Goal: Information Seeking & Learning: Learn about a topic

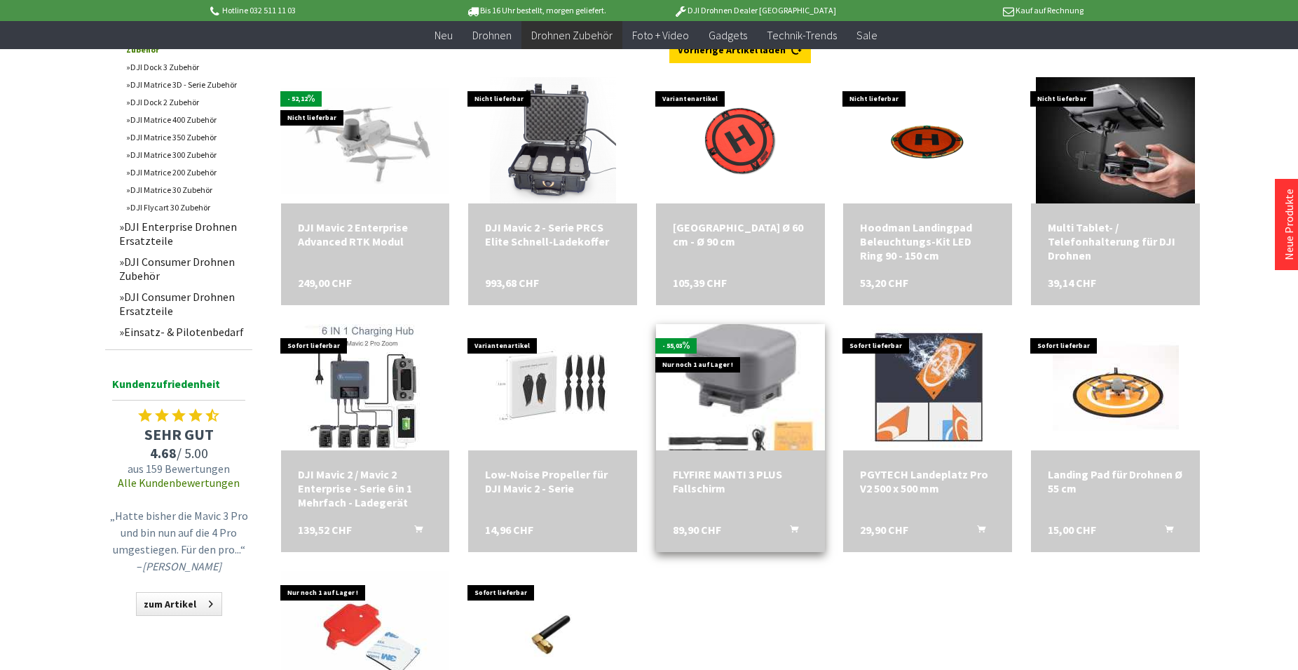
scroll to position [501, 0]
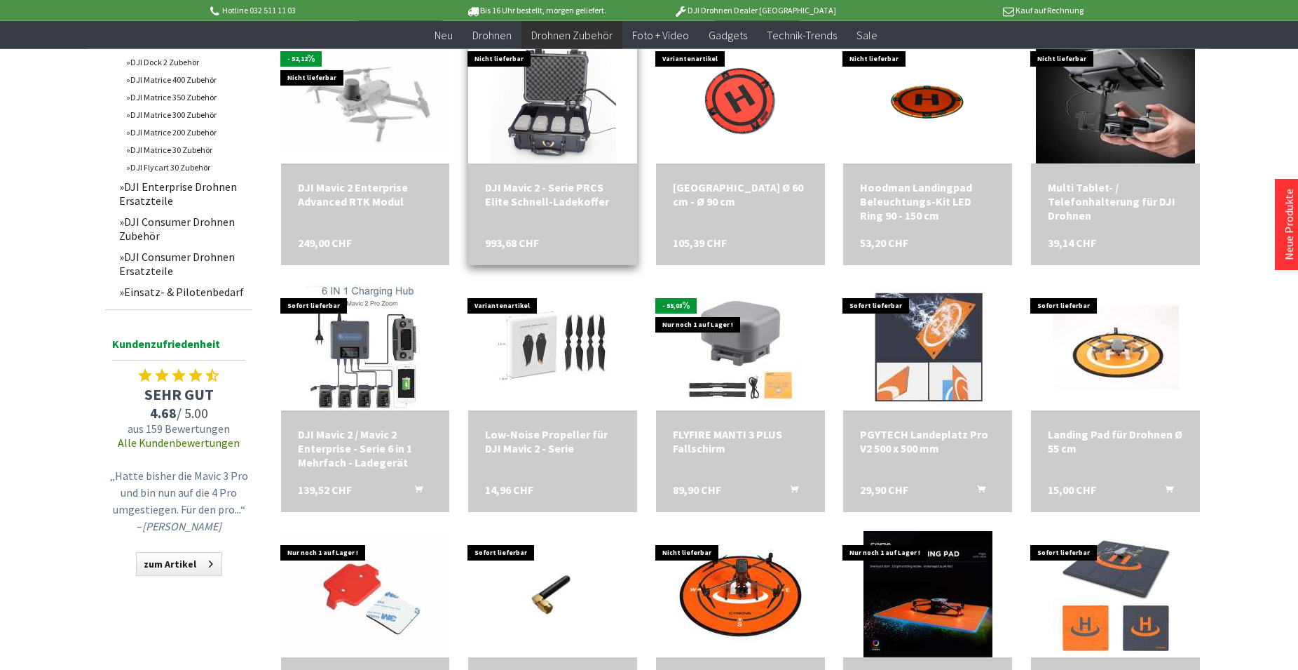
scroll to position [501, 0]
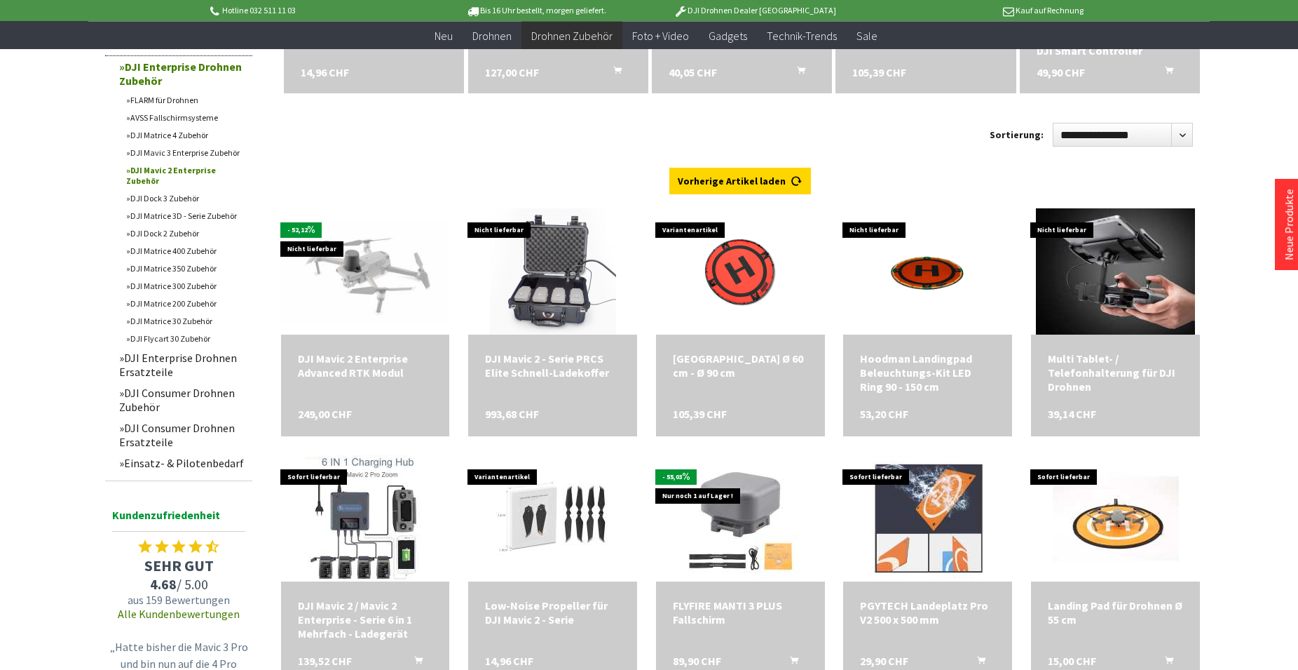
scroll to position [429, 0]
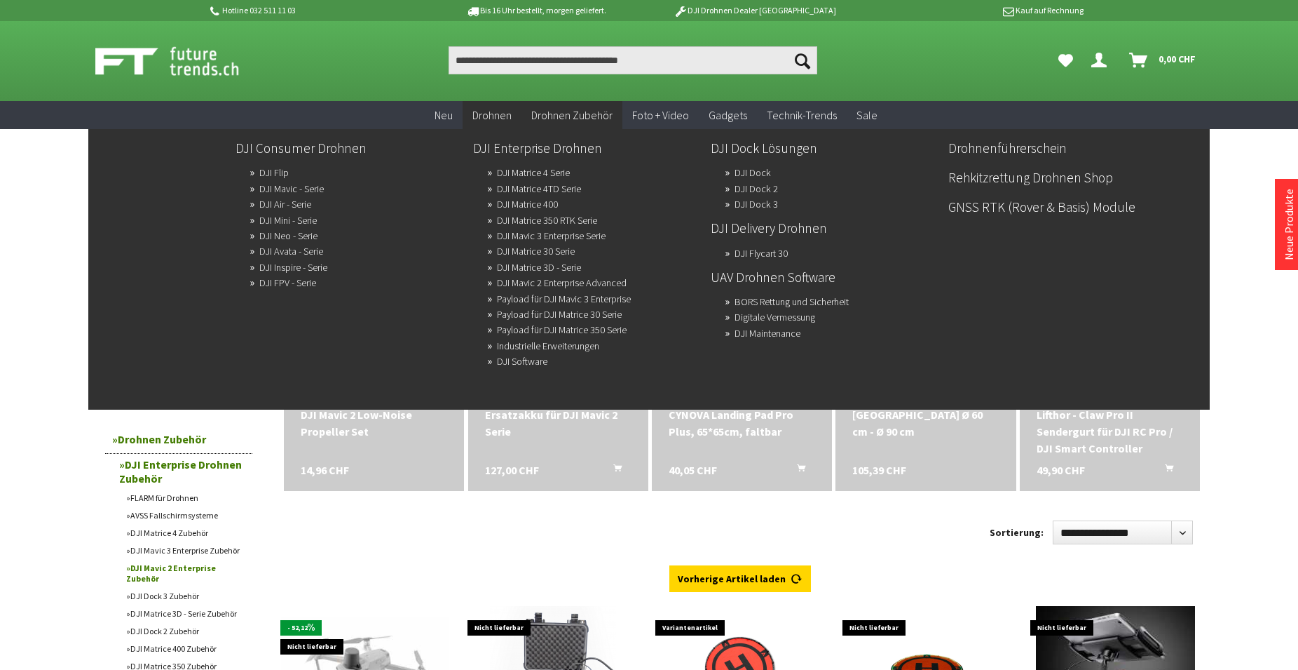
click at [496, 112] on span "Drohnen" at bounding box center [492, 115] width 39 height 14
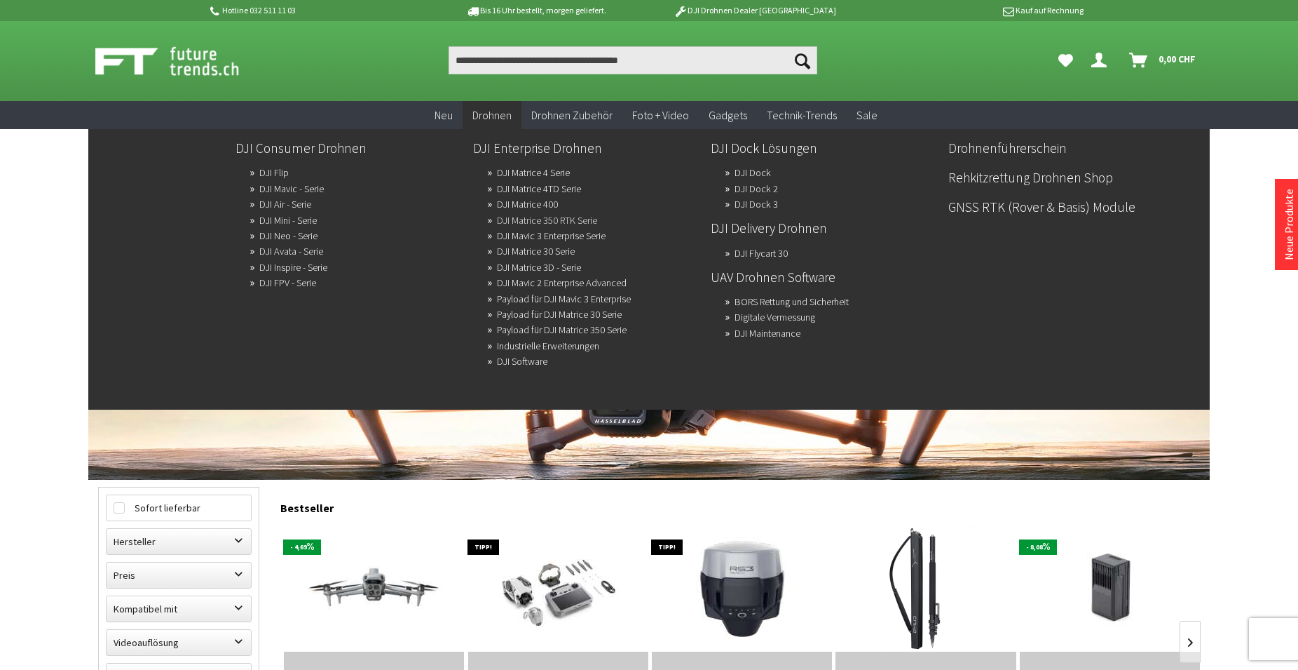
click at [548, 217] on link "DJI Matrice 350 RTK Serie" at bounding box center [547, 220] width 100 height 20
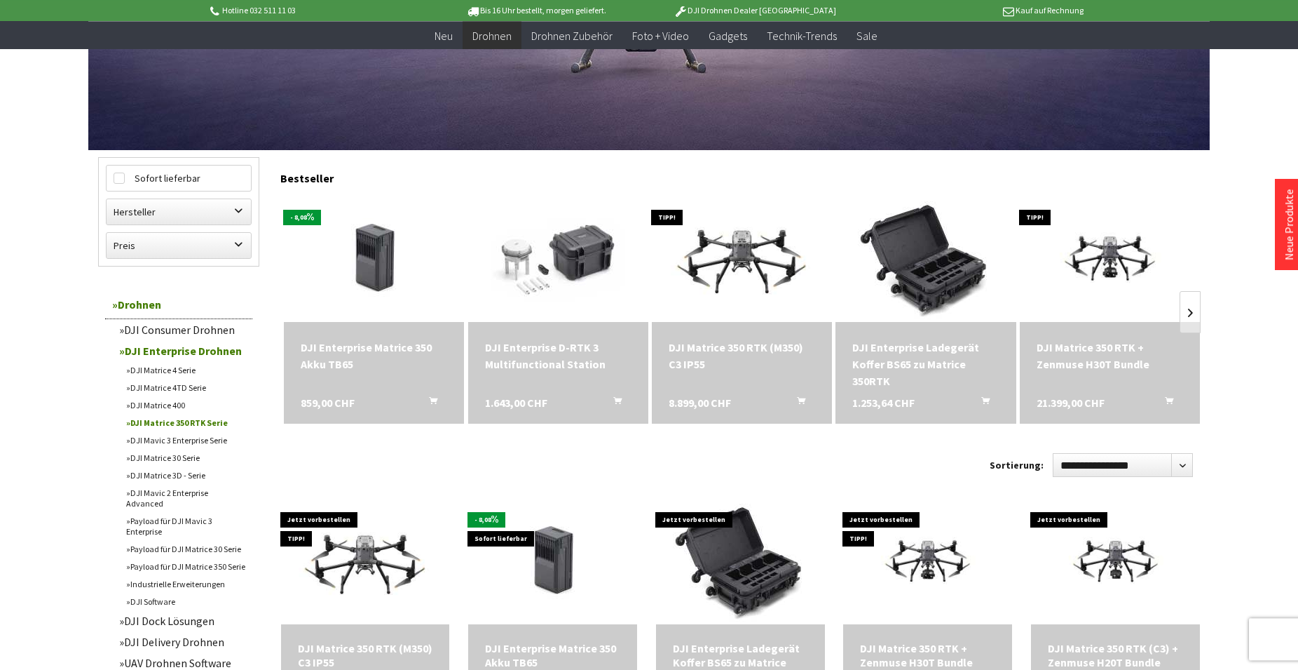
scroll to position [286, 0]
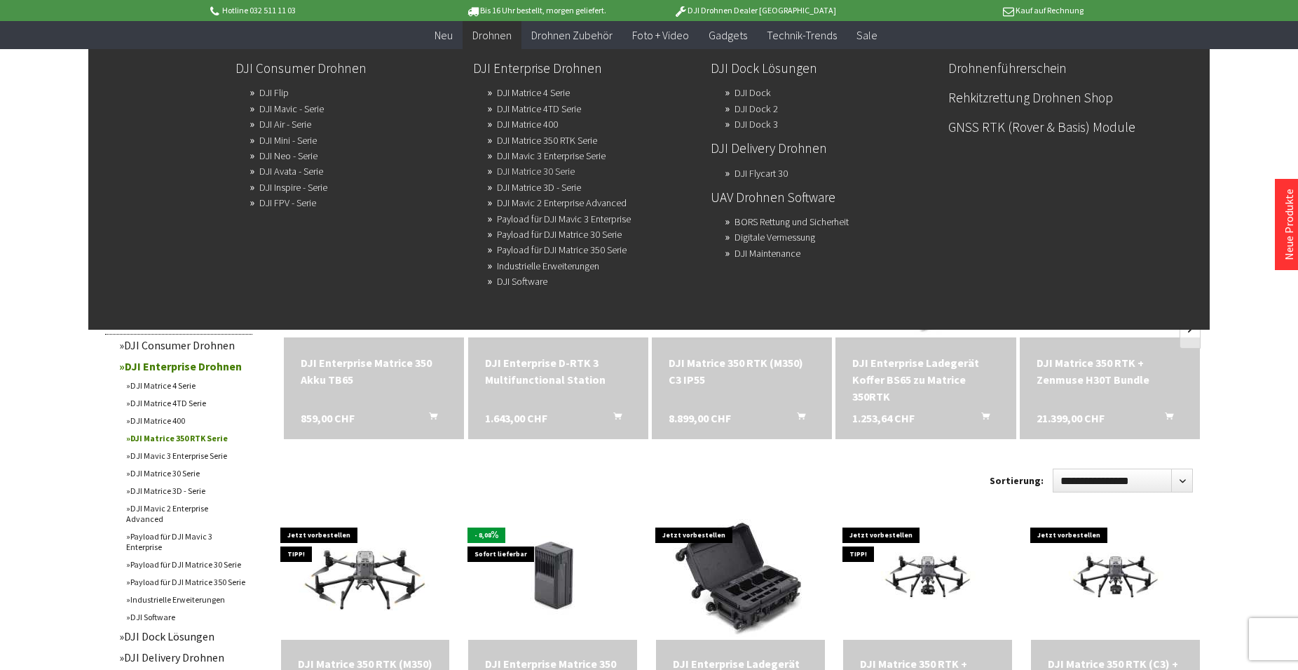
click at [566, 171] on link "DJI Matrice 30 Serie" at bounding box center [536, 171] width 78 height 20
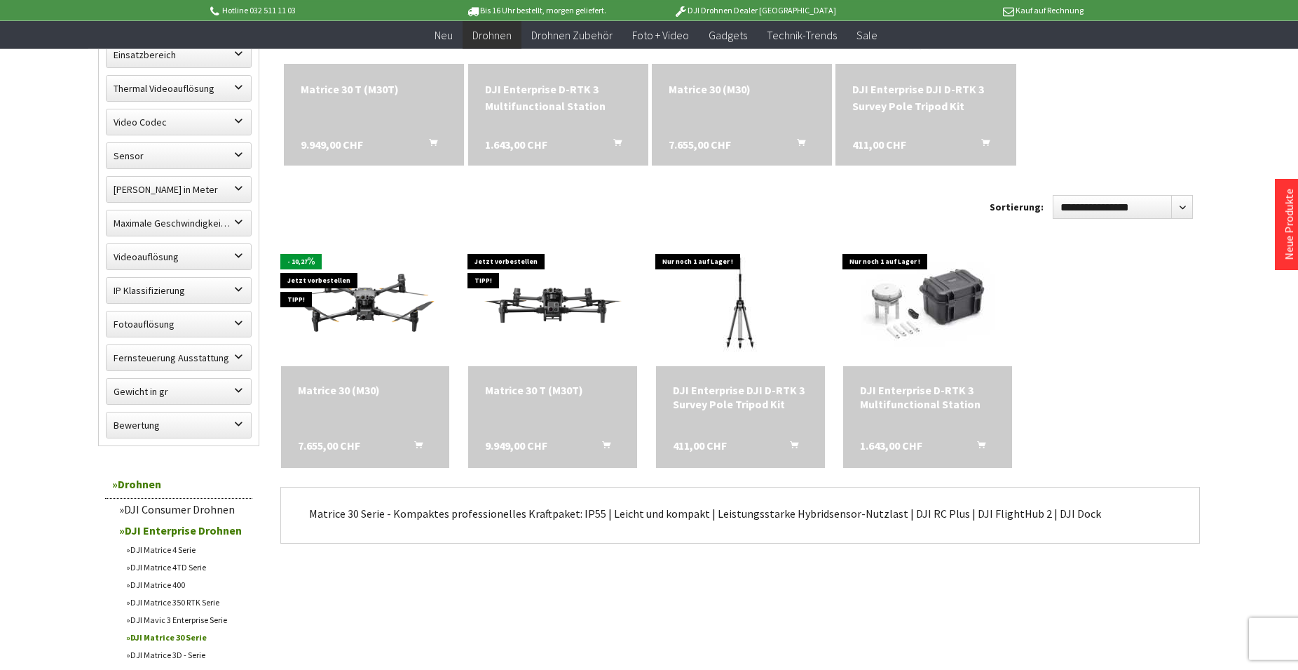
scroll to position [572, 0]
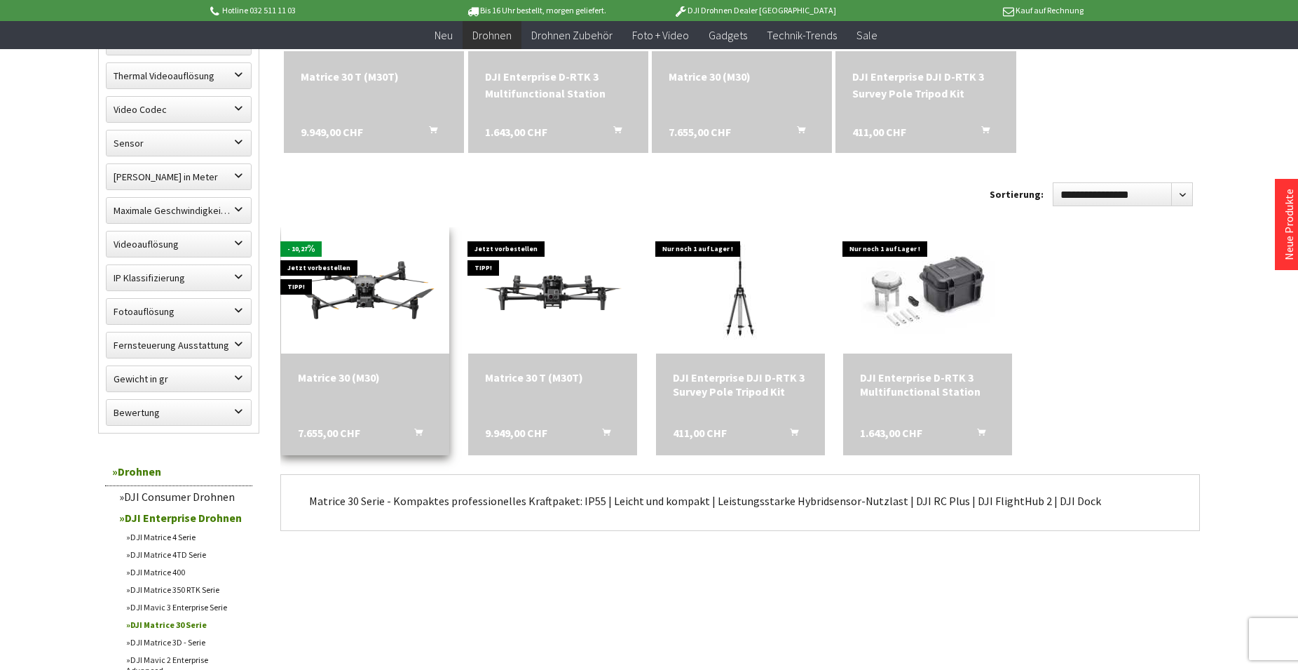
click at [367, 375] on div "Matrice 30 (M30)" at bounding box center [365, 377] width 135 height 14
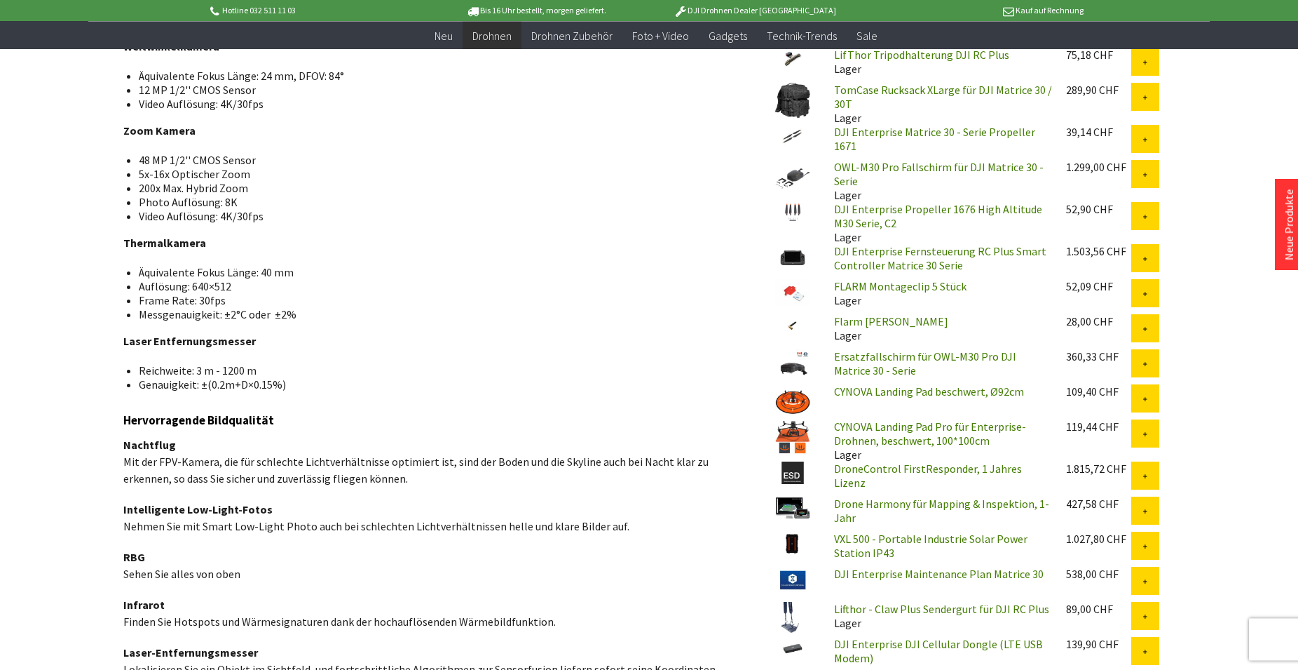
scroll to position [1073, 0]
